Goal: Check status: Check status

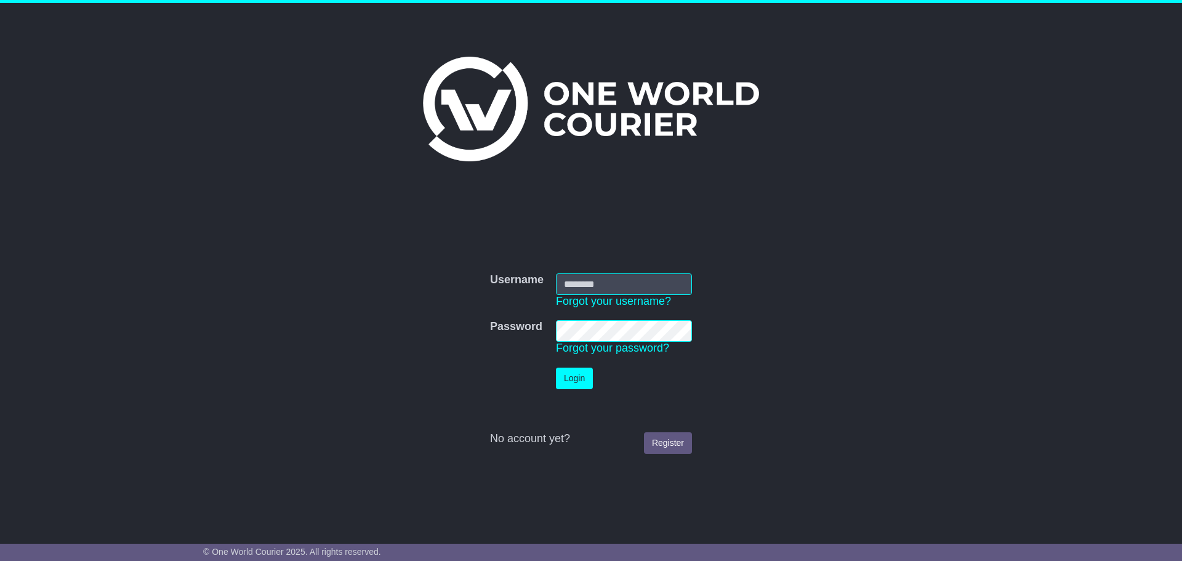
type input "**********"
click at [574, 377] on button "Login" at bounding box center [574, 379] width 37 height 22
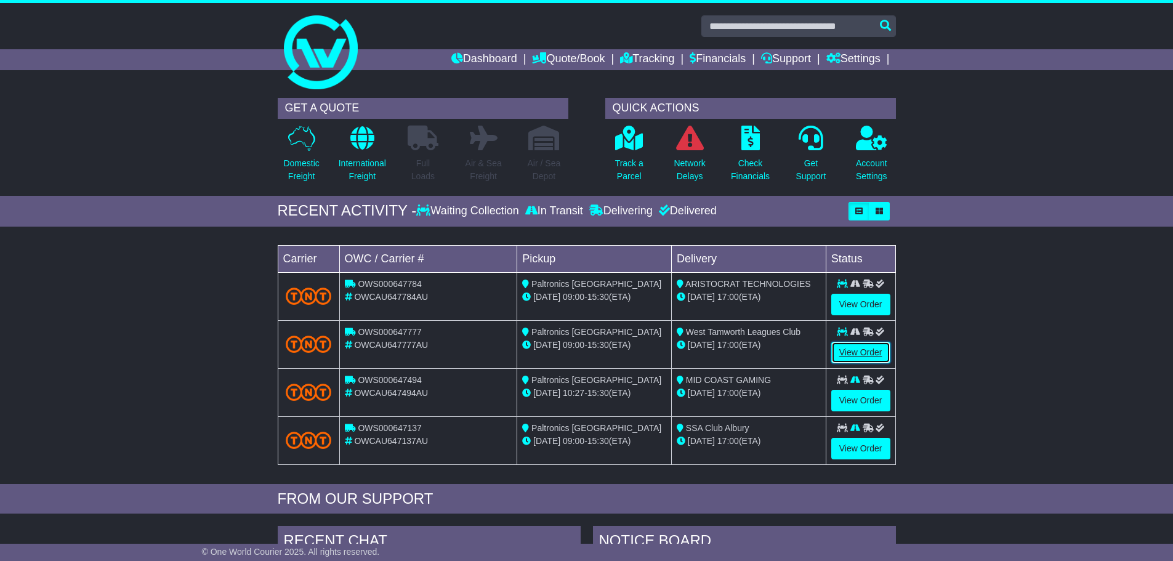
click at [849, 346] on link "View Order" at bounding box center [860, 353] width 59 height 22
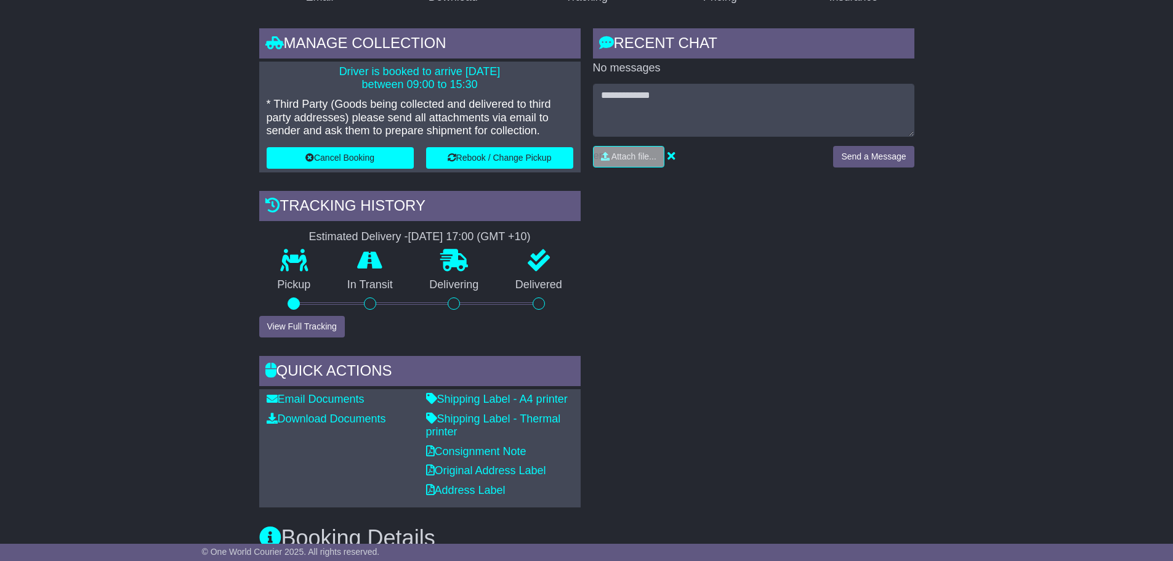
scroll to position [246, 0]
